Goal: Find specific page/section: Find specific page/section

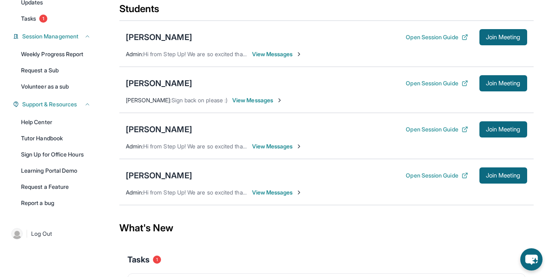
scroll to position [101, 0]
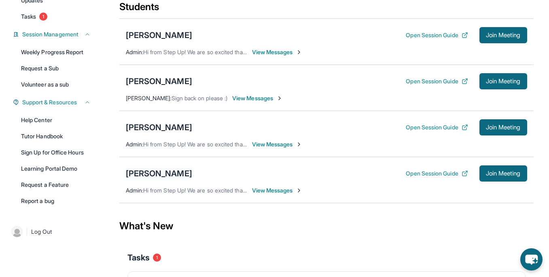
click at [174, 177] on div "[PERSON_NAME]" at bounding box center [159, 173] width 66 height 11
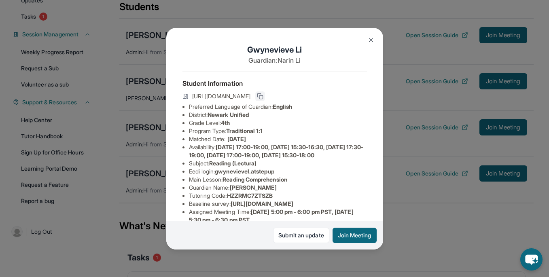
click at [263, 99] on rect at bounding box center [261, 97] width 4 height 4
click at [374, 40] on button at bounding box center [371, 40] width 16 height 16
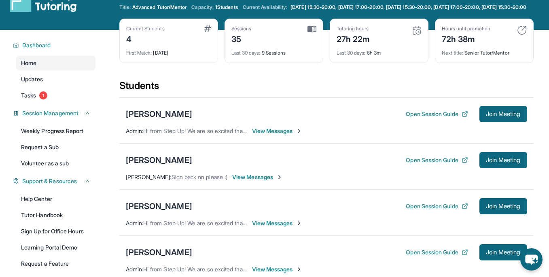
scroll to position [0, 0]
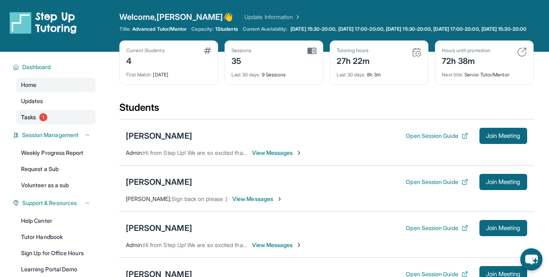
click at [25, 121] on span "Tasks" at bounding box center [28, 117] width 15 height 8
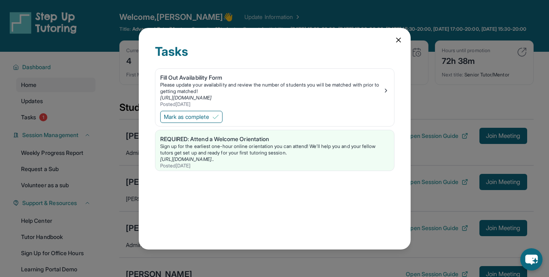
click at [409, 40] on div "Tasks Fill Out Availability Form Please update your availability and review the…" at bounding box center [275, 139] width 272 height 222
click at [396, 40] on icon at bounding box center [398, 40] width 8 height 8
